Goal: Find specific page/section: Find specific page/section

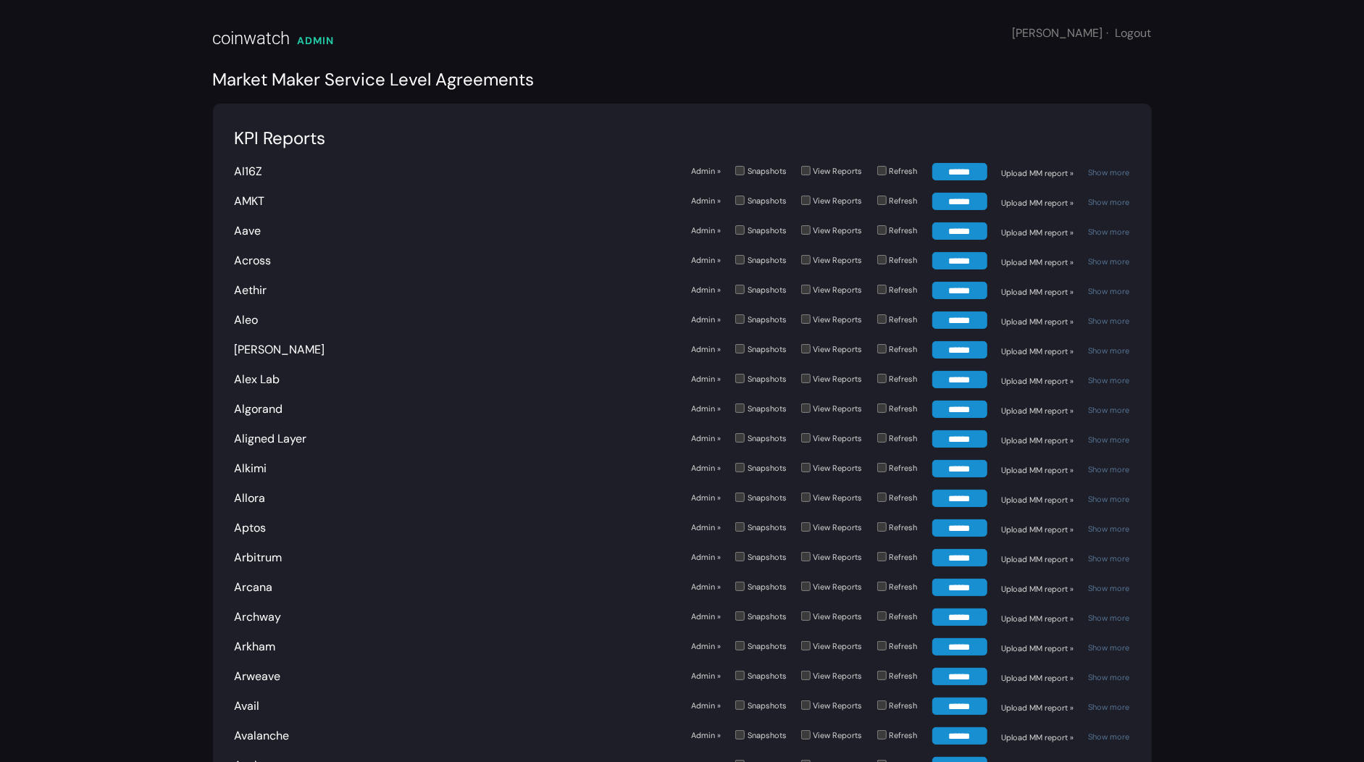
scroll to position [1562, 0]
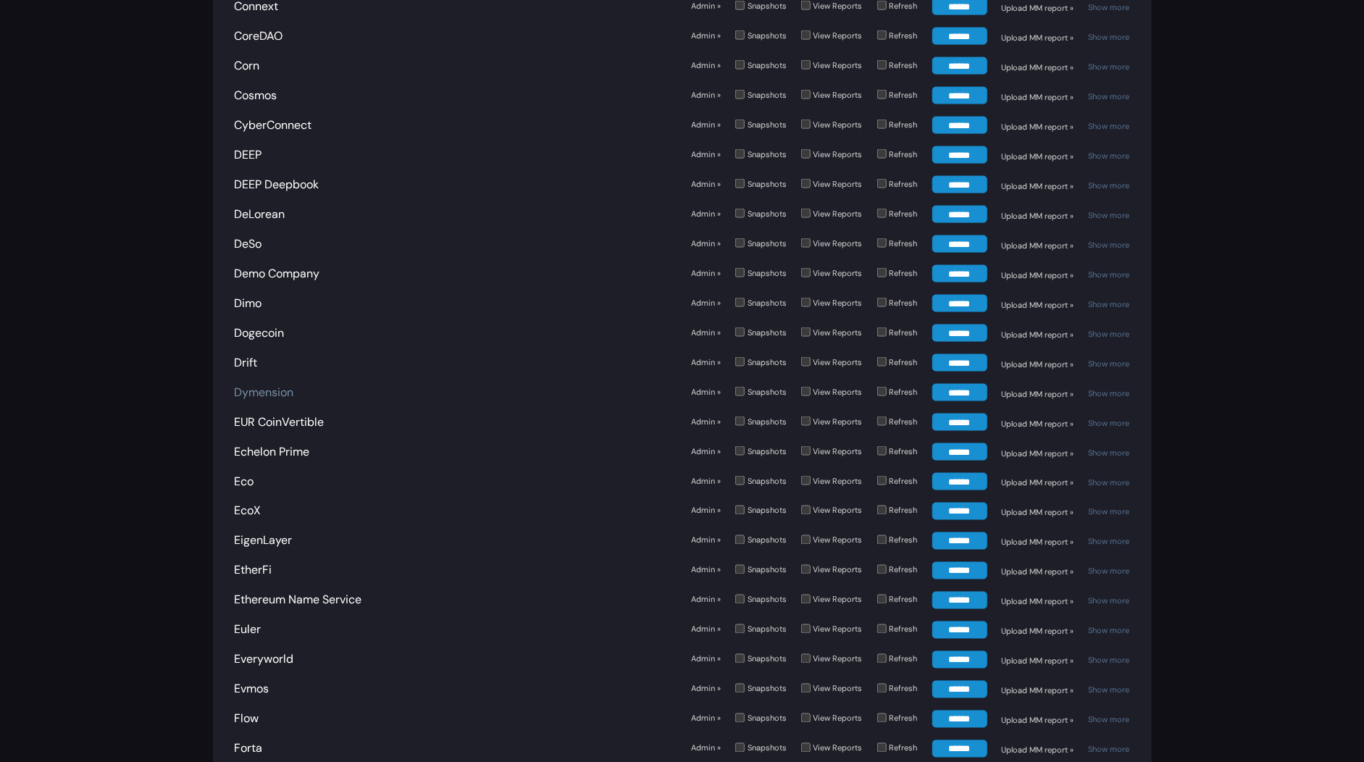
click at [275, 385] on link "Dymension" at bounding box center [264, 392] width 59 height 15
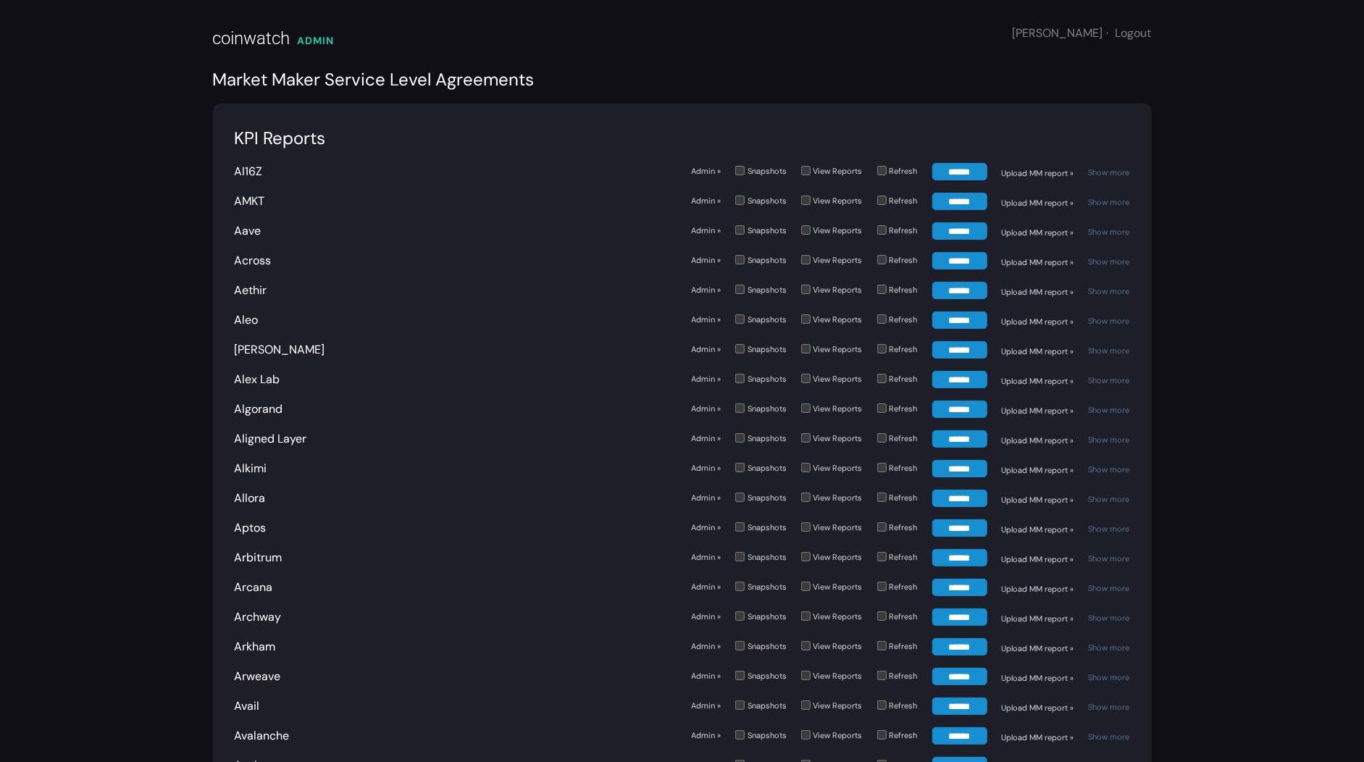
scroll to position [1385, 0]
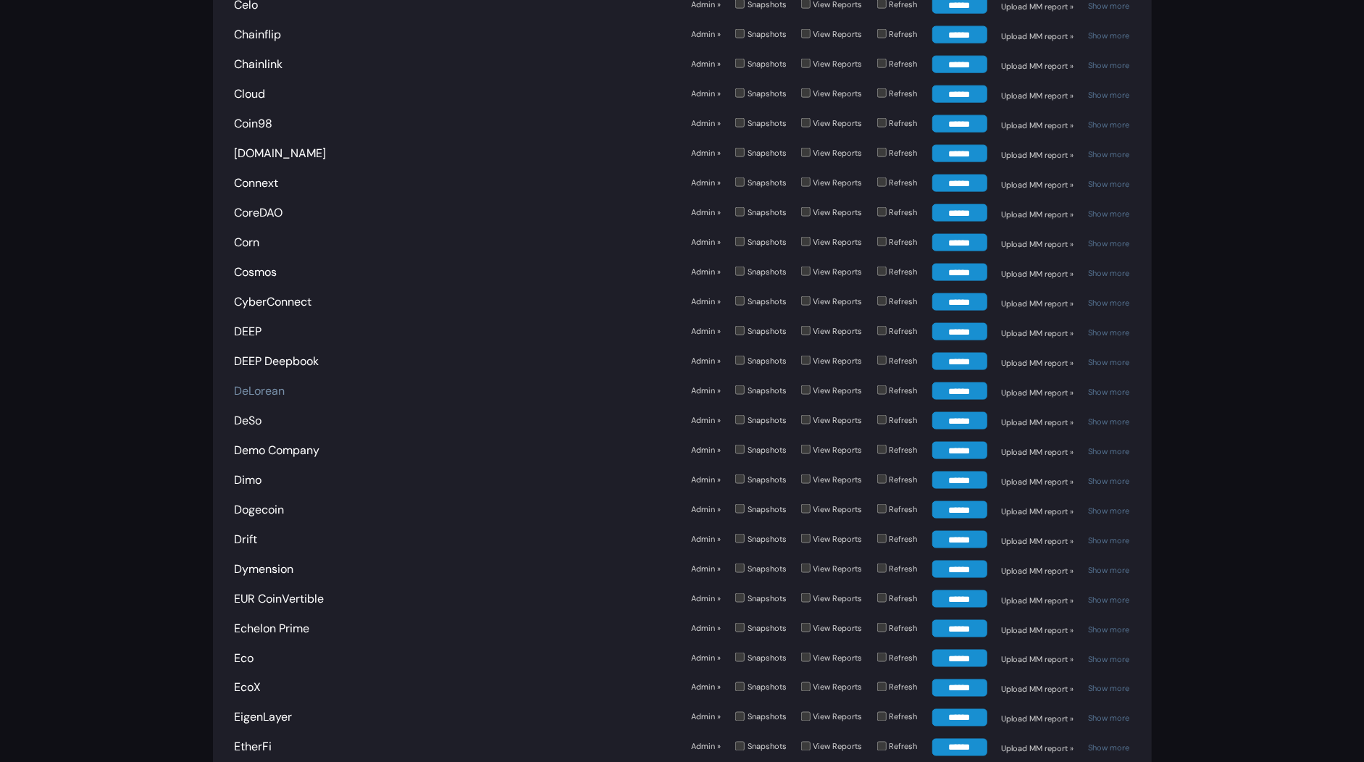
click at [262, 385] on link "DeLorean" at bounding box center [260, 390] width 51 height 15
